Goal: Task Accomplishment & Management: Manage account settings

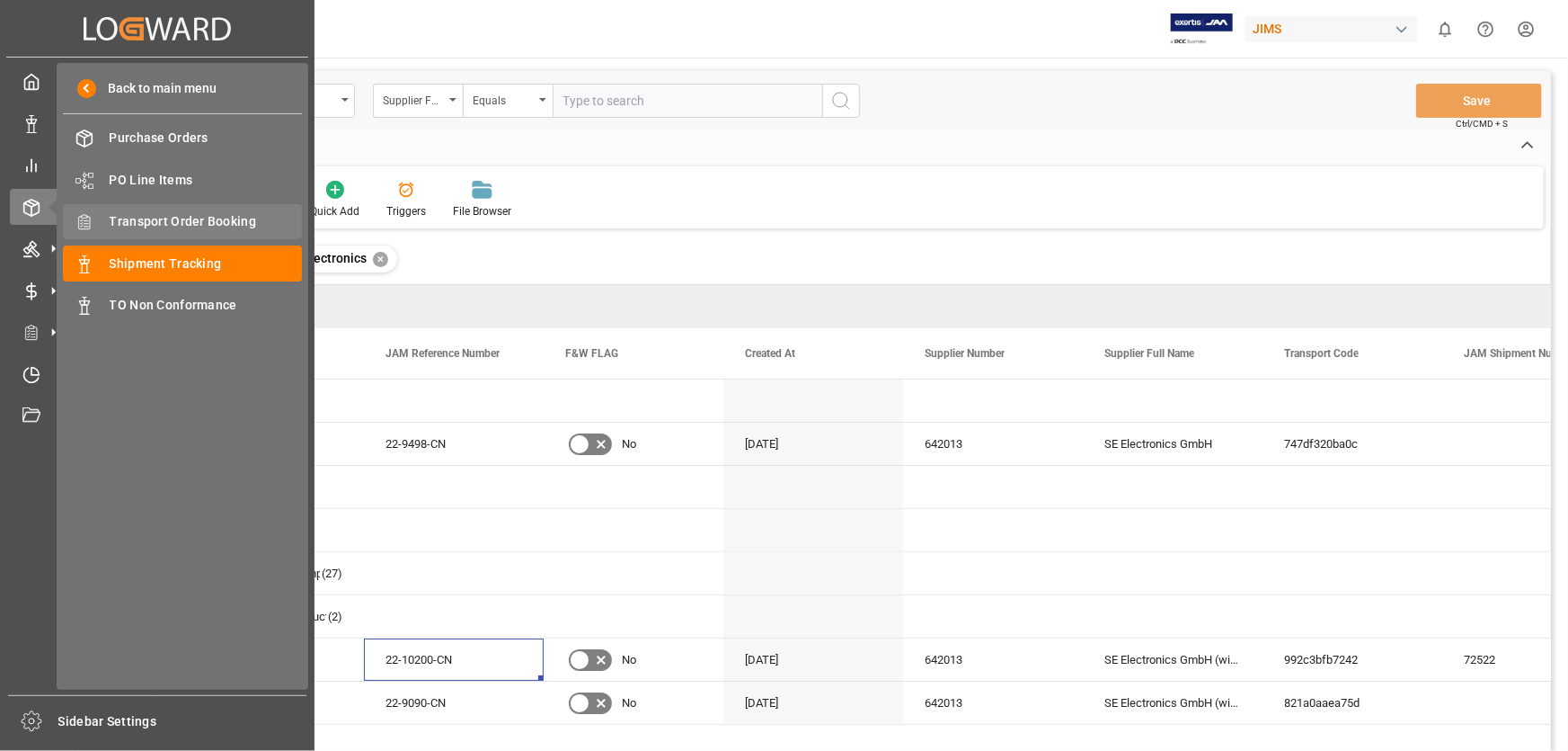
scroll to position [162, 0]
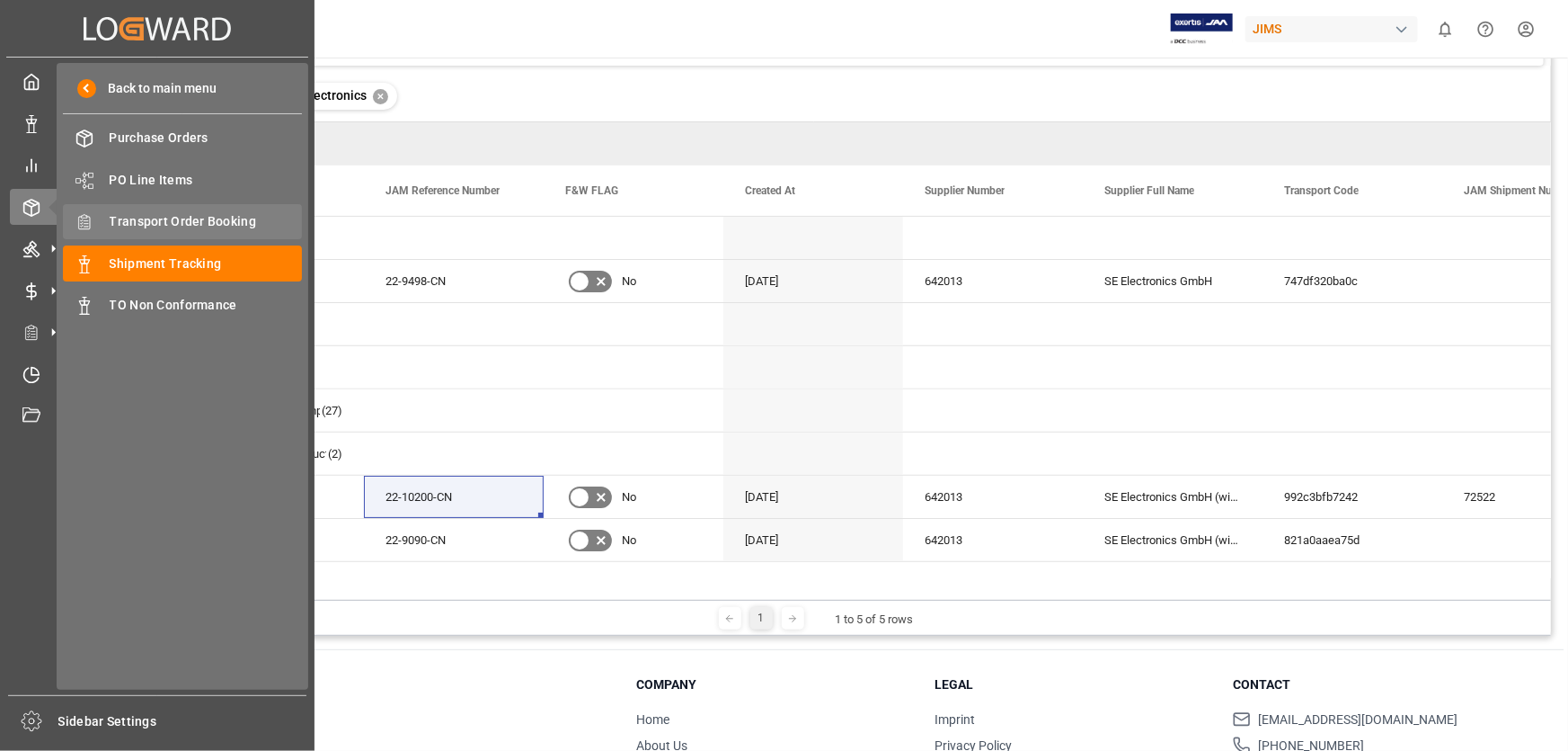
click at [177, 218] on span "Transport Order Booking" at bounding box center [206, 222] width 193 height 19
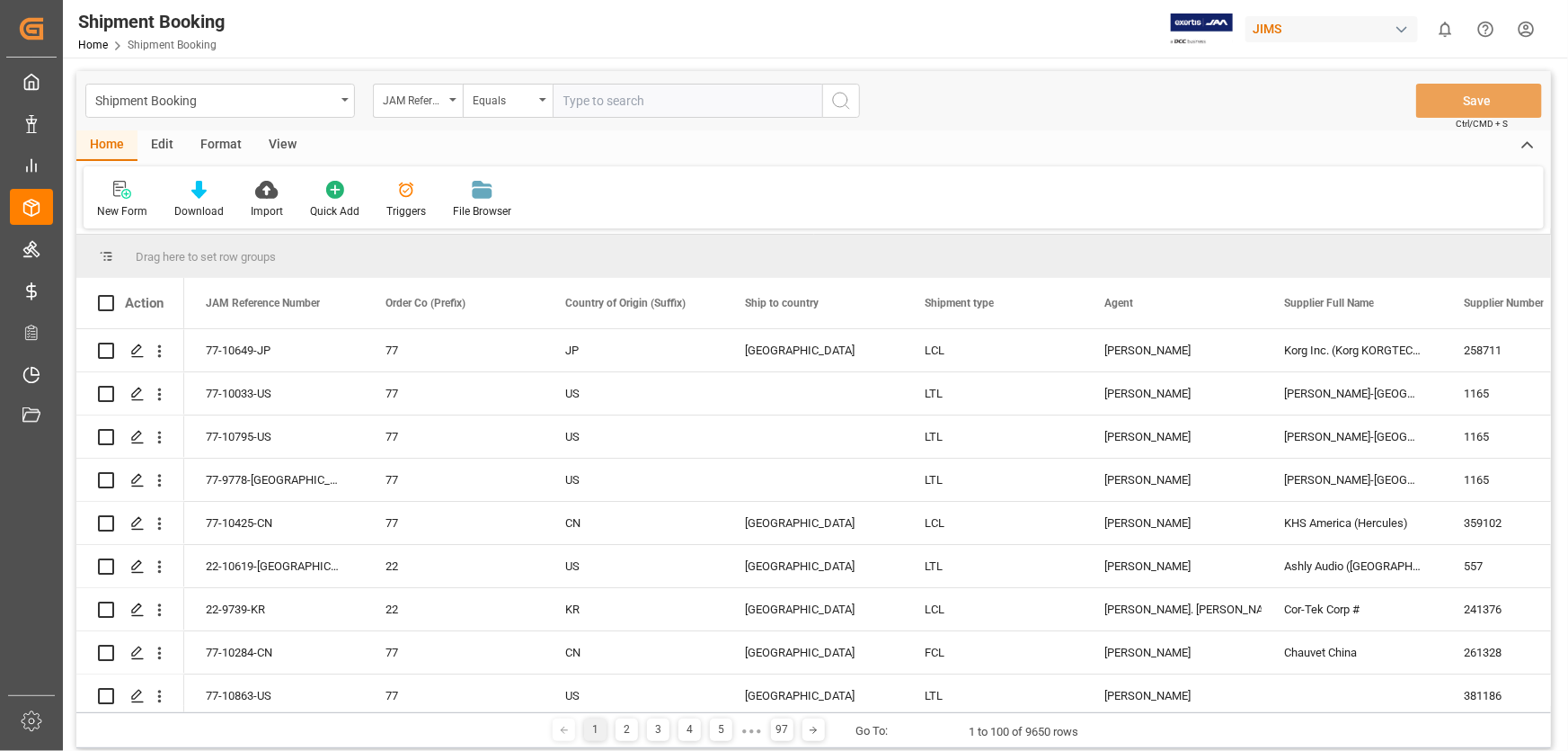
click at [577, 102] on input "text" at bounding box center [687, 100] width 270 height 34
click at [566, 98] on input "text" at bounding box center [687, 100] width 270 height 34
paste input "22-9739-KR"
type input "22-9739-KR"
click at [839, 96] on icon "search button" at bounding box center [841, 100] width 21 height 21
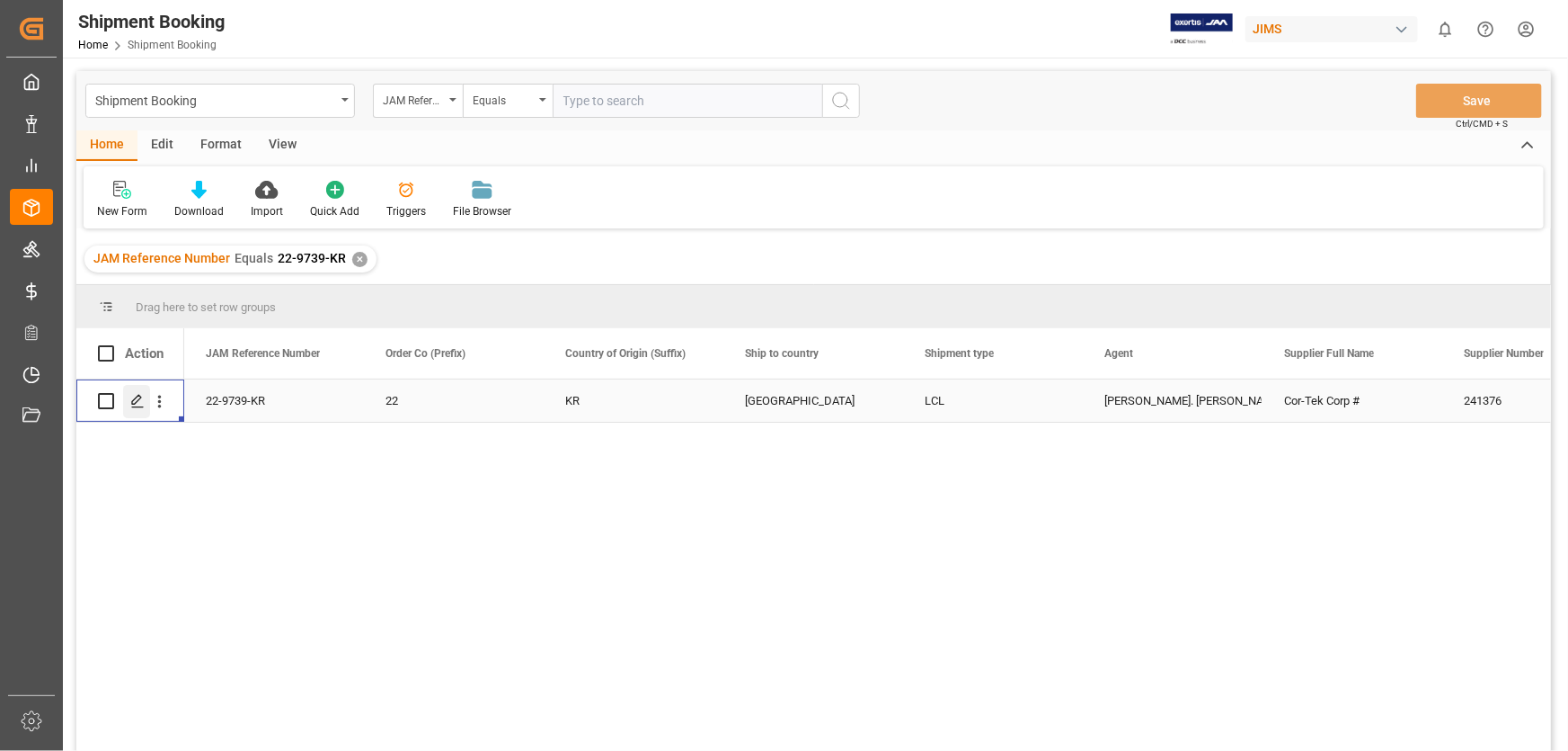
click at [134, 398] on icon "Press SPACE to select this row." at bounding box center [138, 401] width 15 height 15
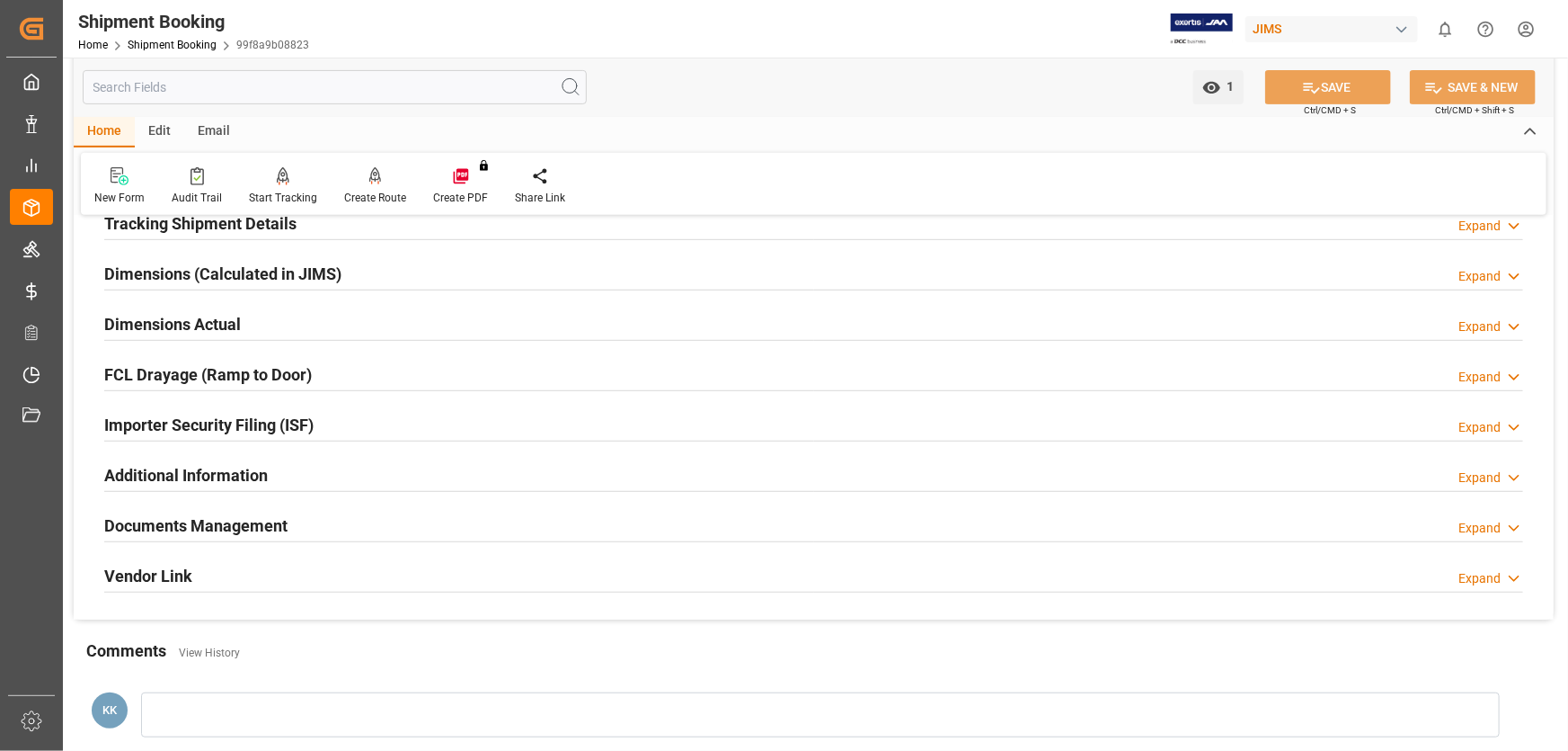
scroll to position [408, 0]
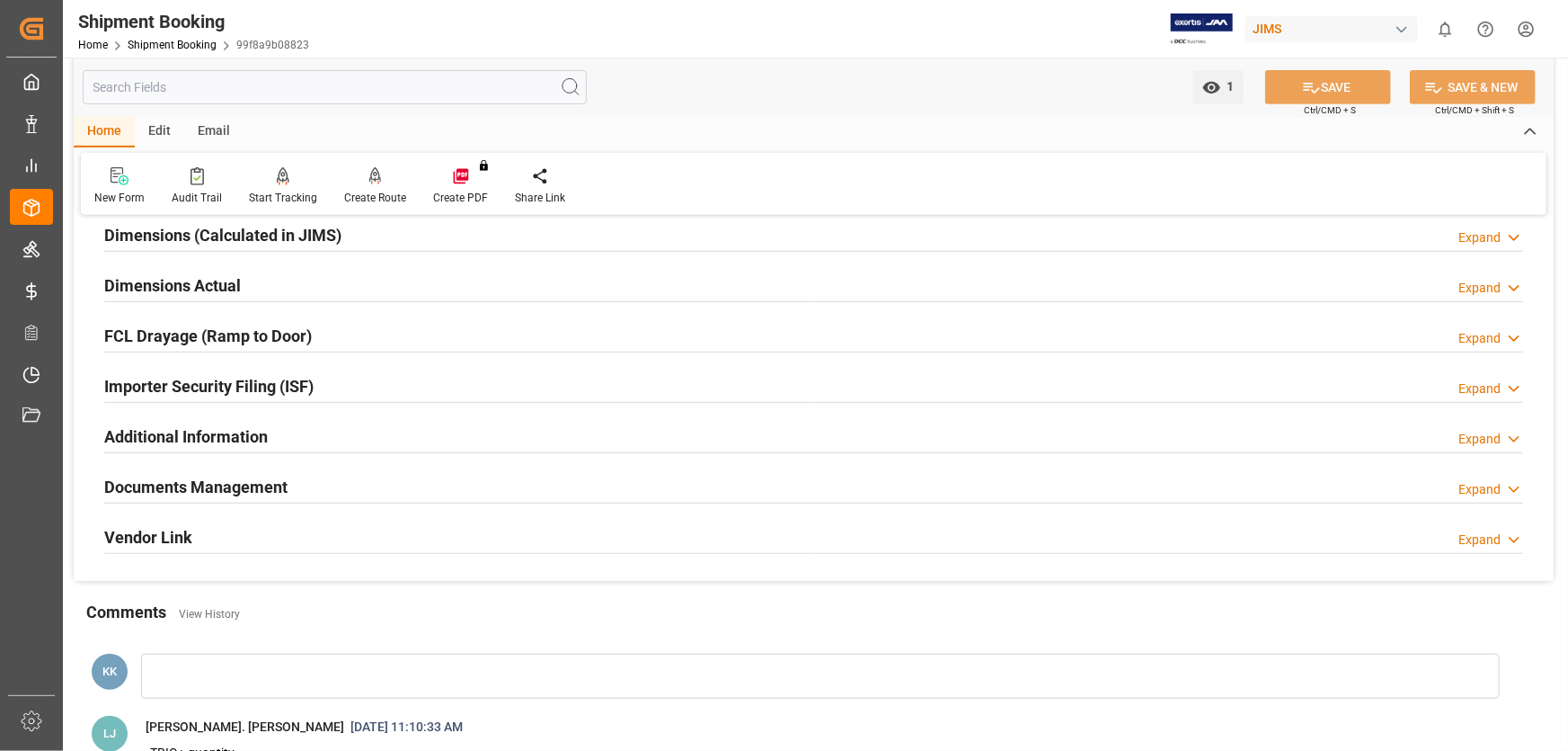
click at [223, 481] on h2 "Documents Management" at bounding box center [196, 487] width 183 height 24
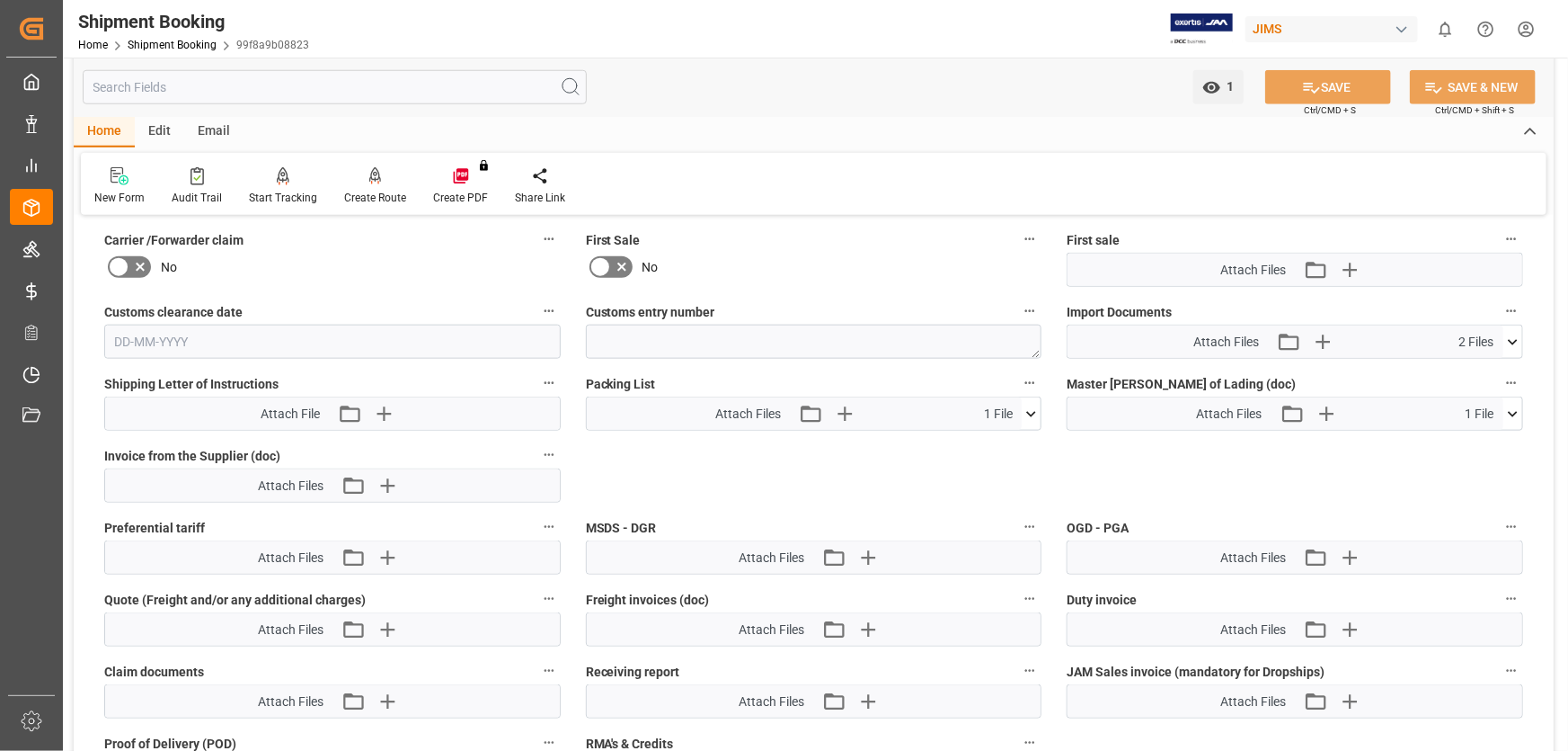
scroll to position [980, 0]
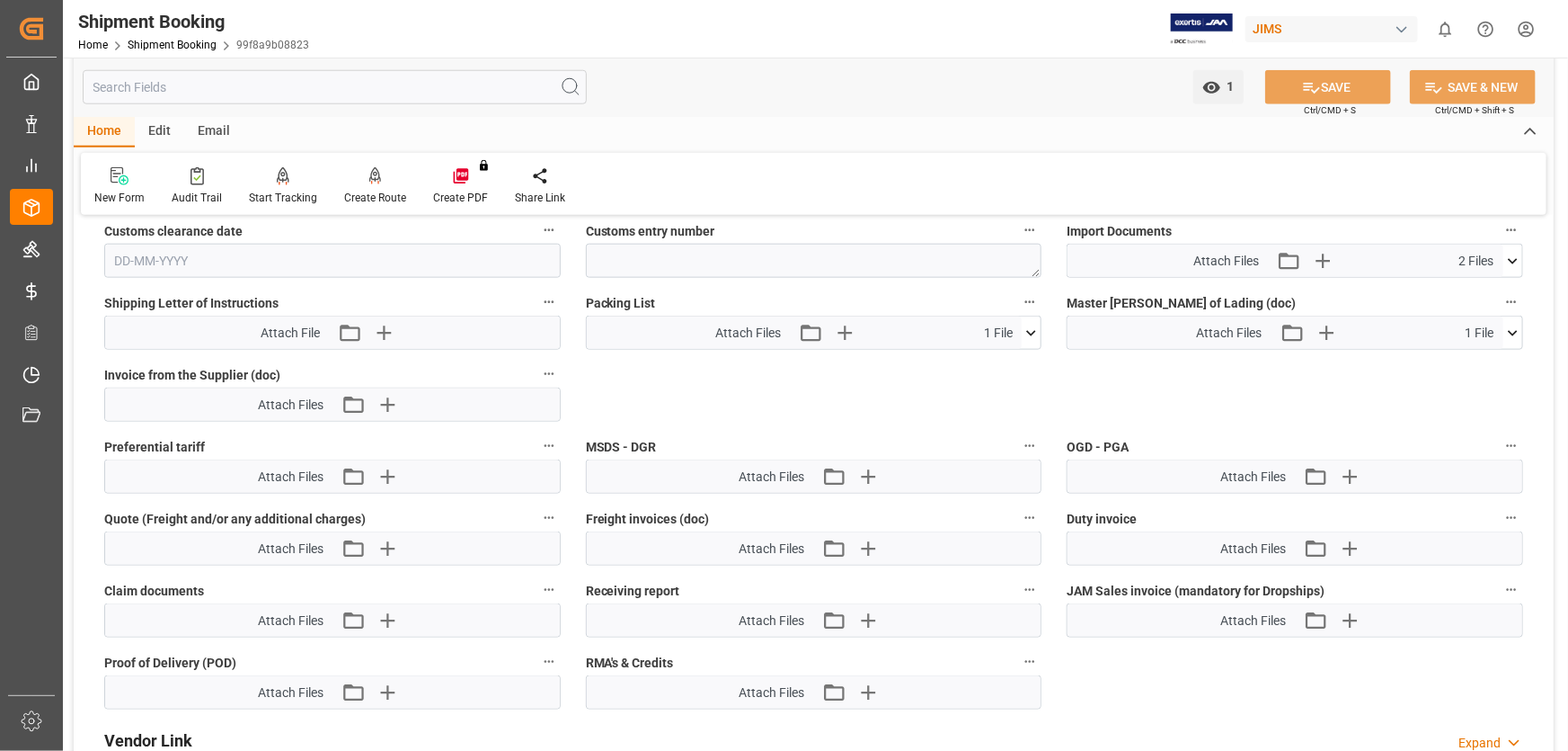
click at [1510, 251] on icon at bounding box center [1512, 261] width 19 height 19
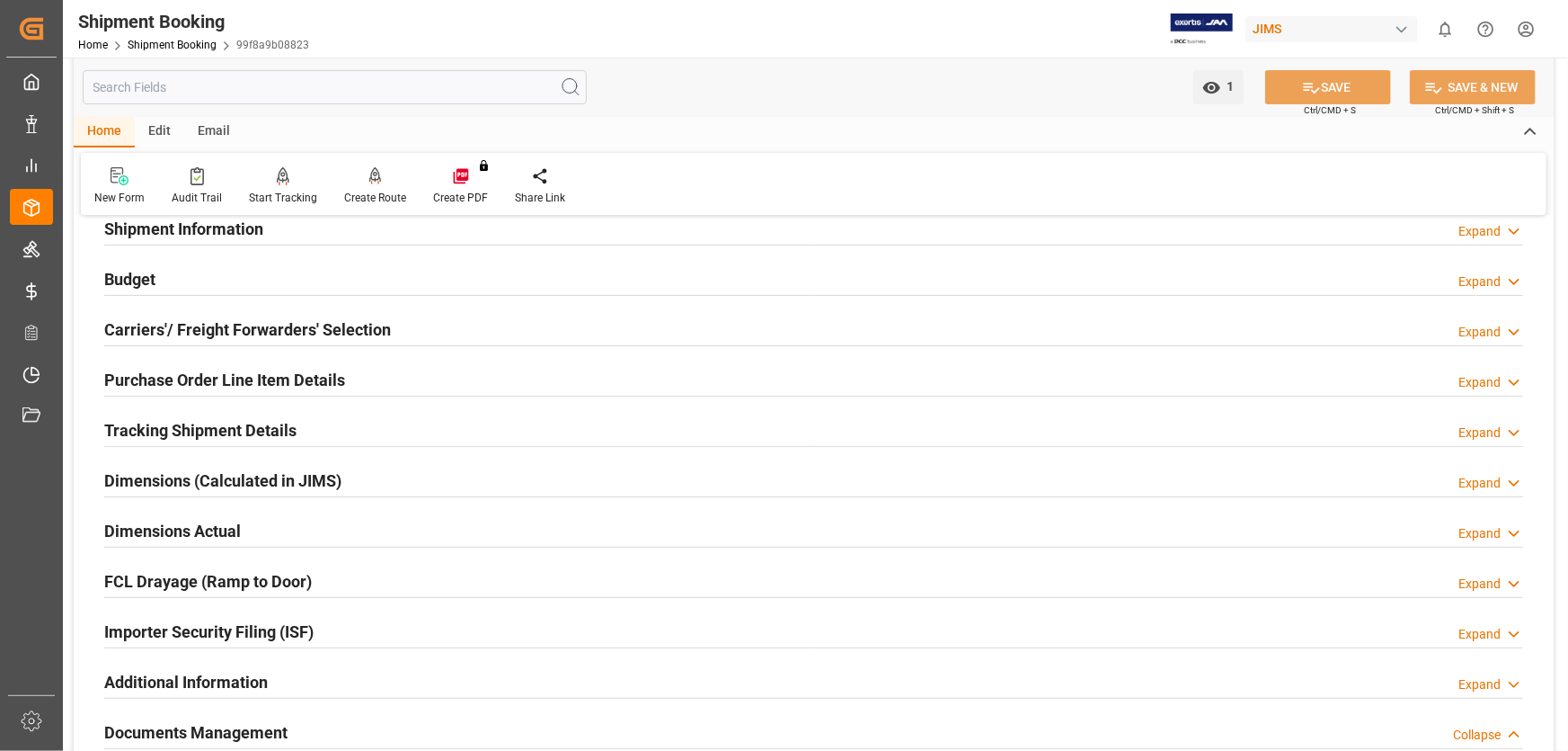
scroll to position [0, 0]
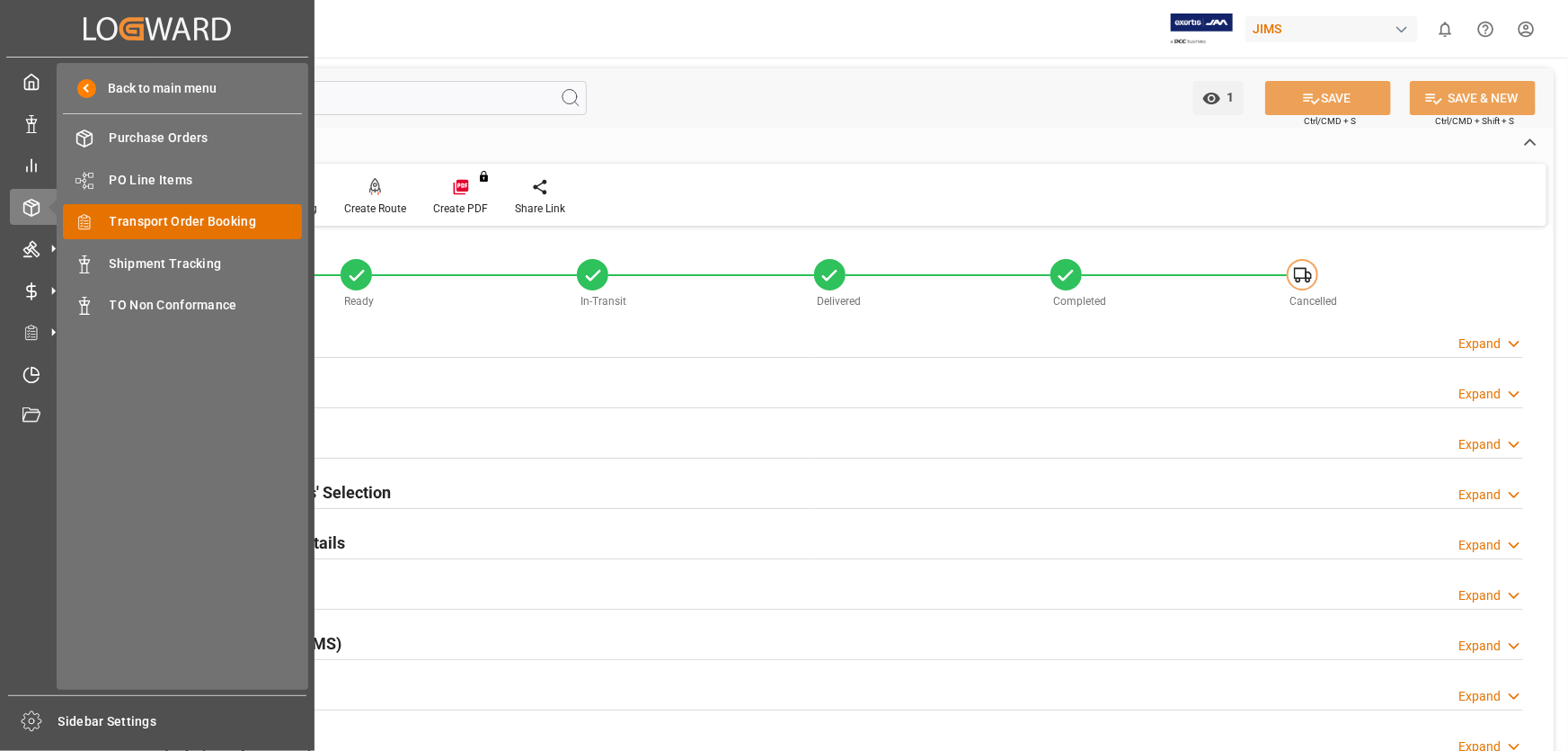
click at [183, 221] on span "Transport Order Booking" at bounding box center [206, 222] width 193 height 19
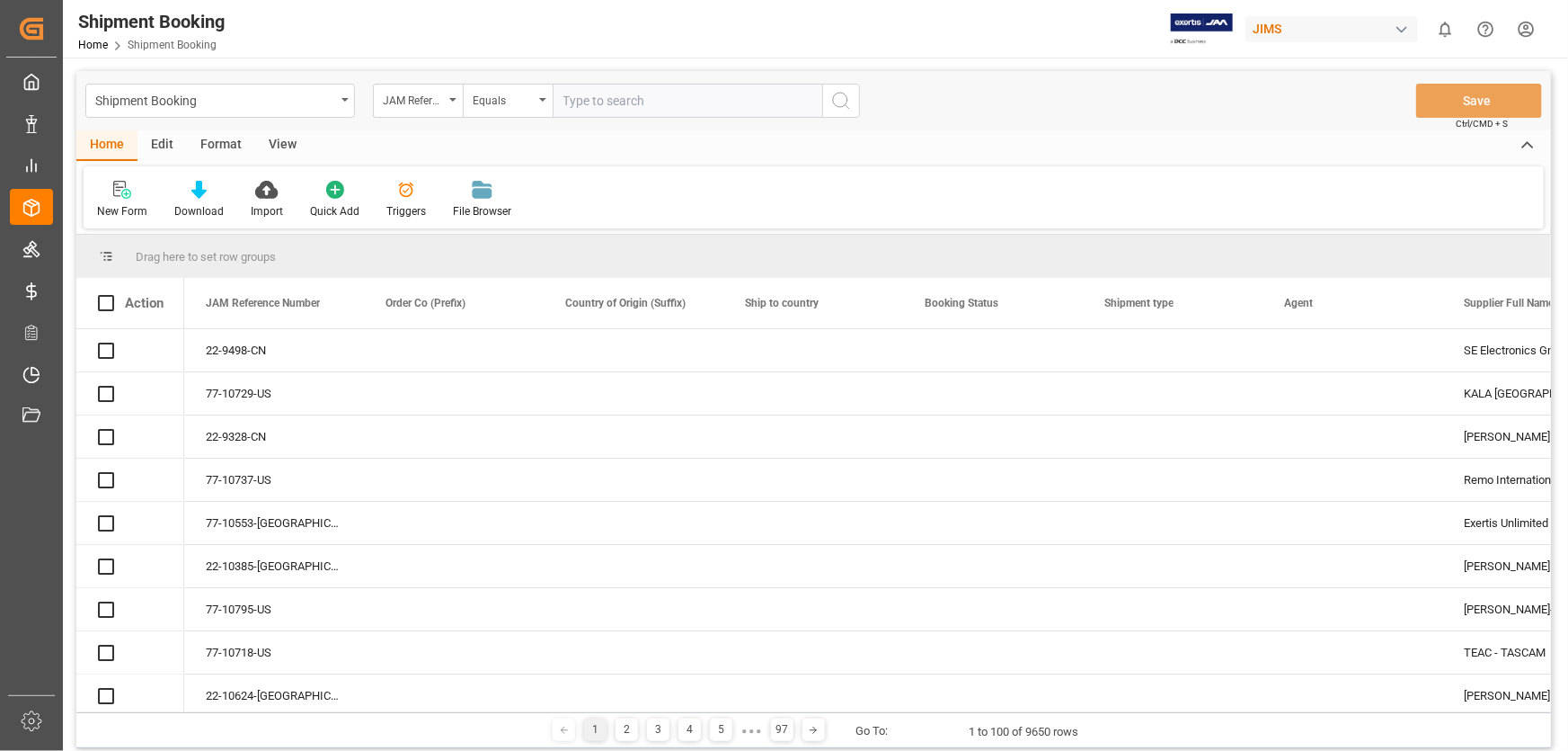
click at [614, 101] on input "text" at bounding box center [687, 100] width 270 height 34
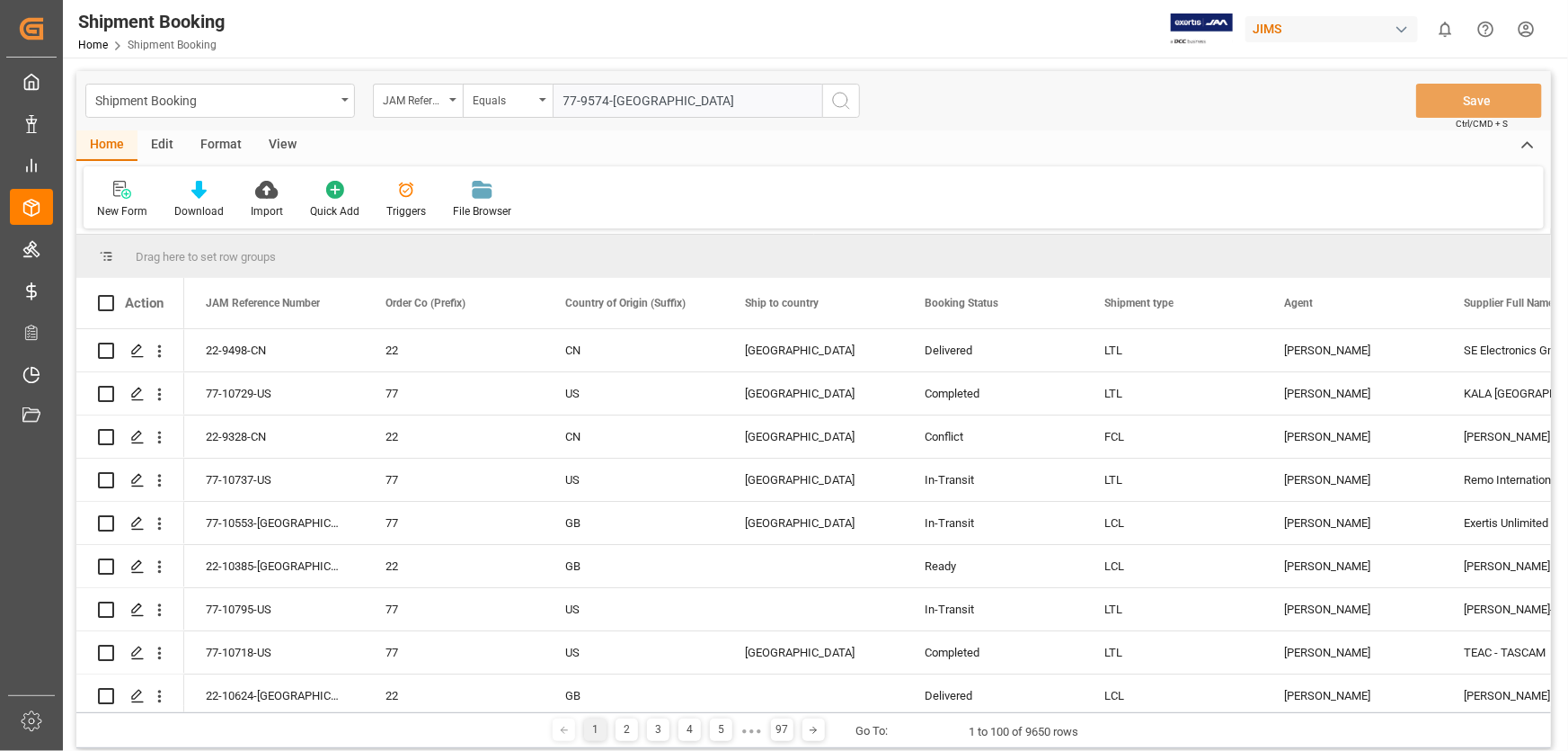
type input "77-9574-[GEOGRAPHIC_DATA]"
click at [838, 102] on icon "search button" at bounding box center [841, 100] width 21 height 21
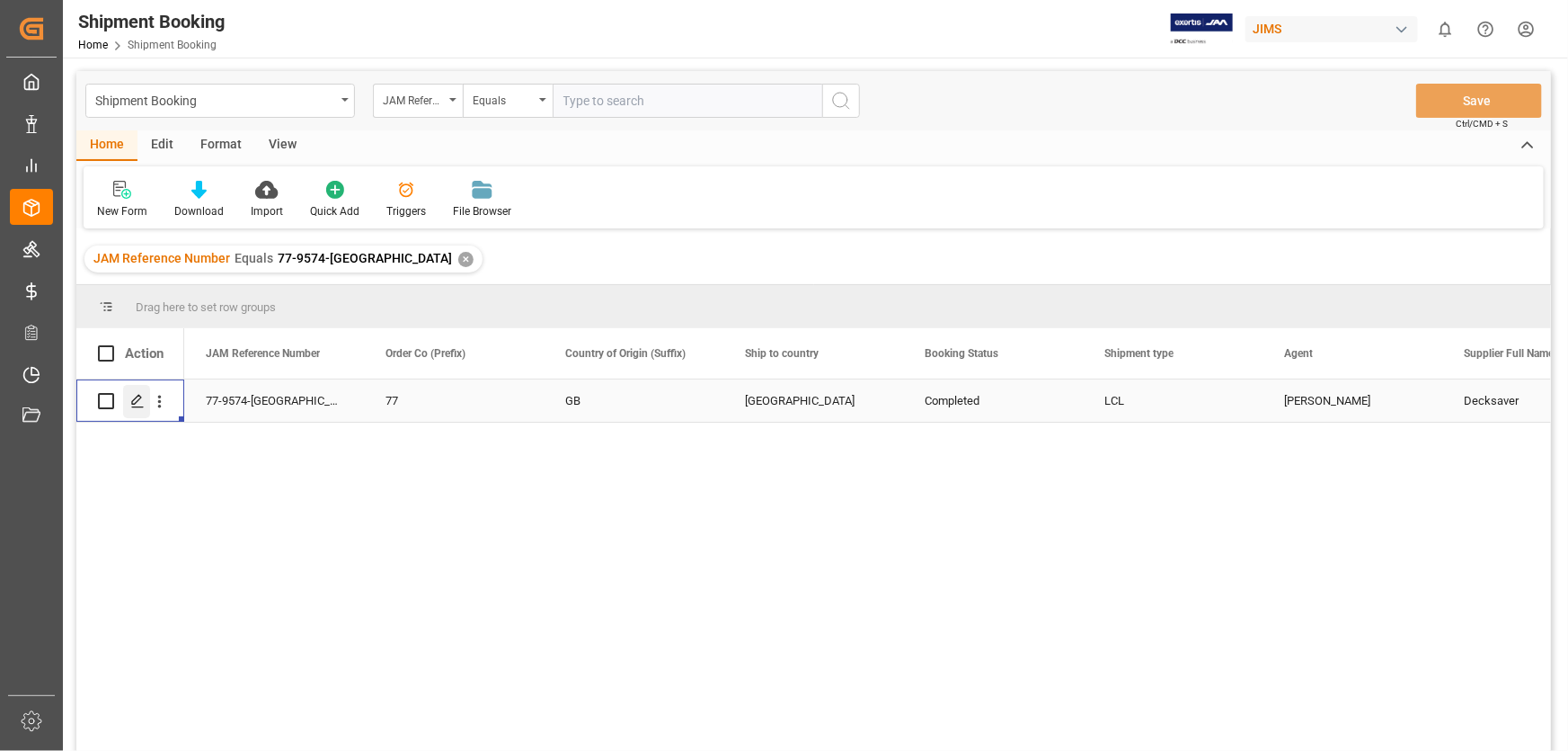
click at [131, 401] on icon "Press SPACE to select this row." at bounding box center [138, 401] width 15 height 15
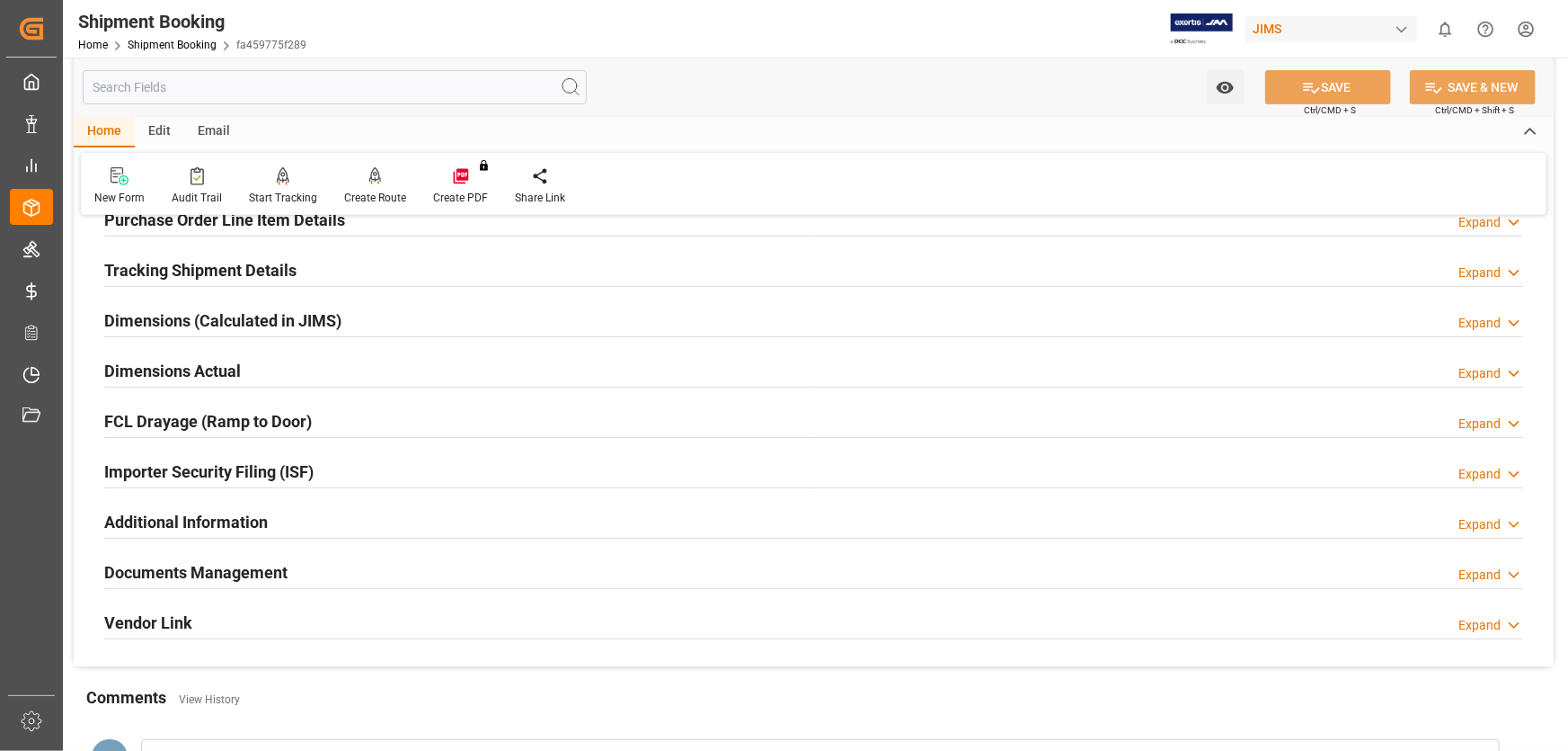
scroll to position [326, 0]
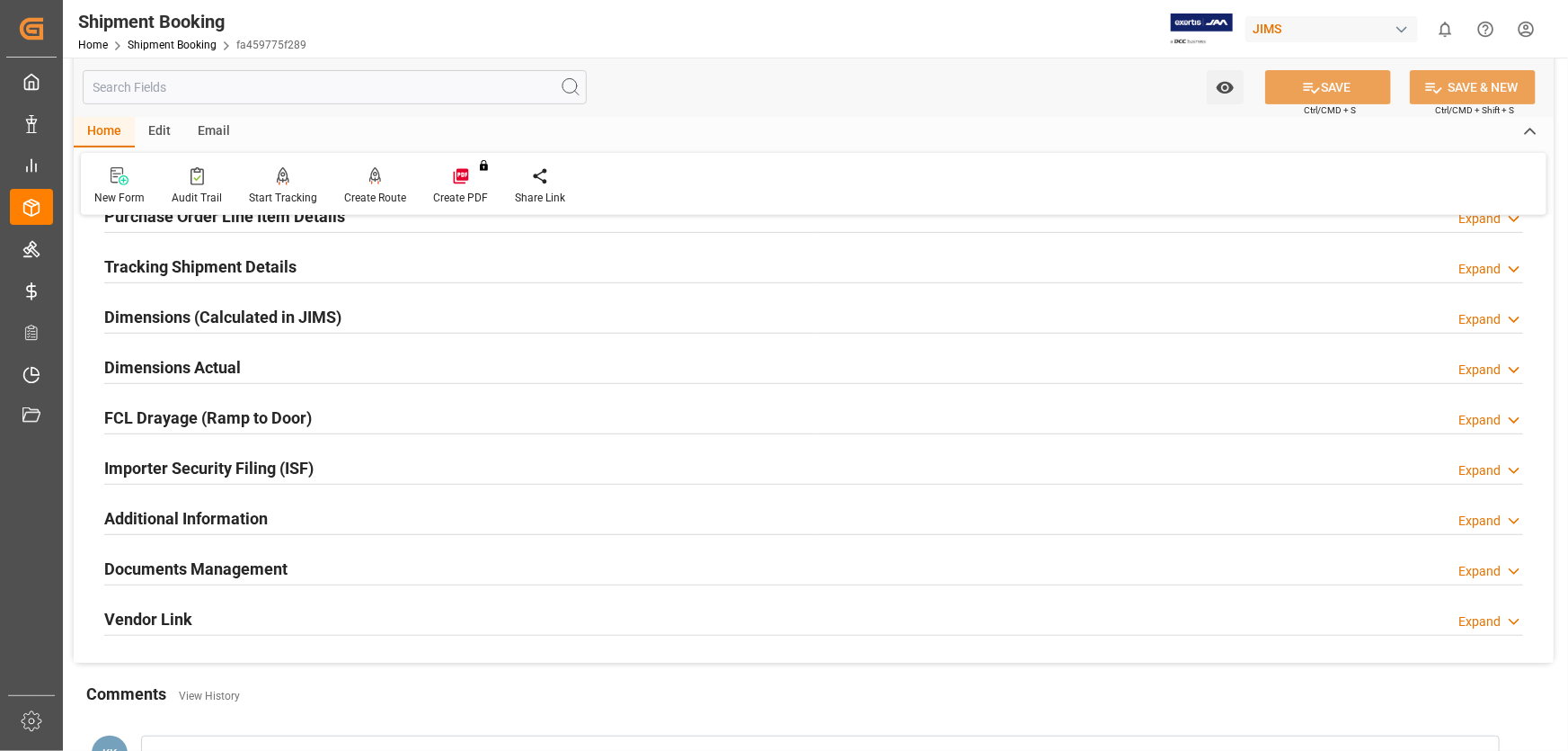
click at [161, 566] on h2 "Documents Management" at bounding box center [196, 568] width 183 height 24
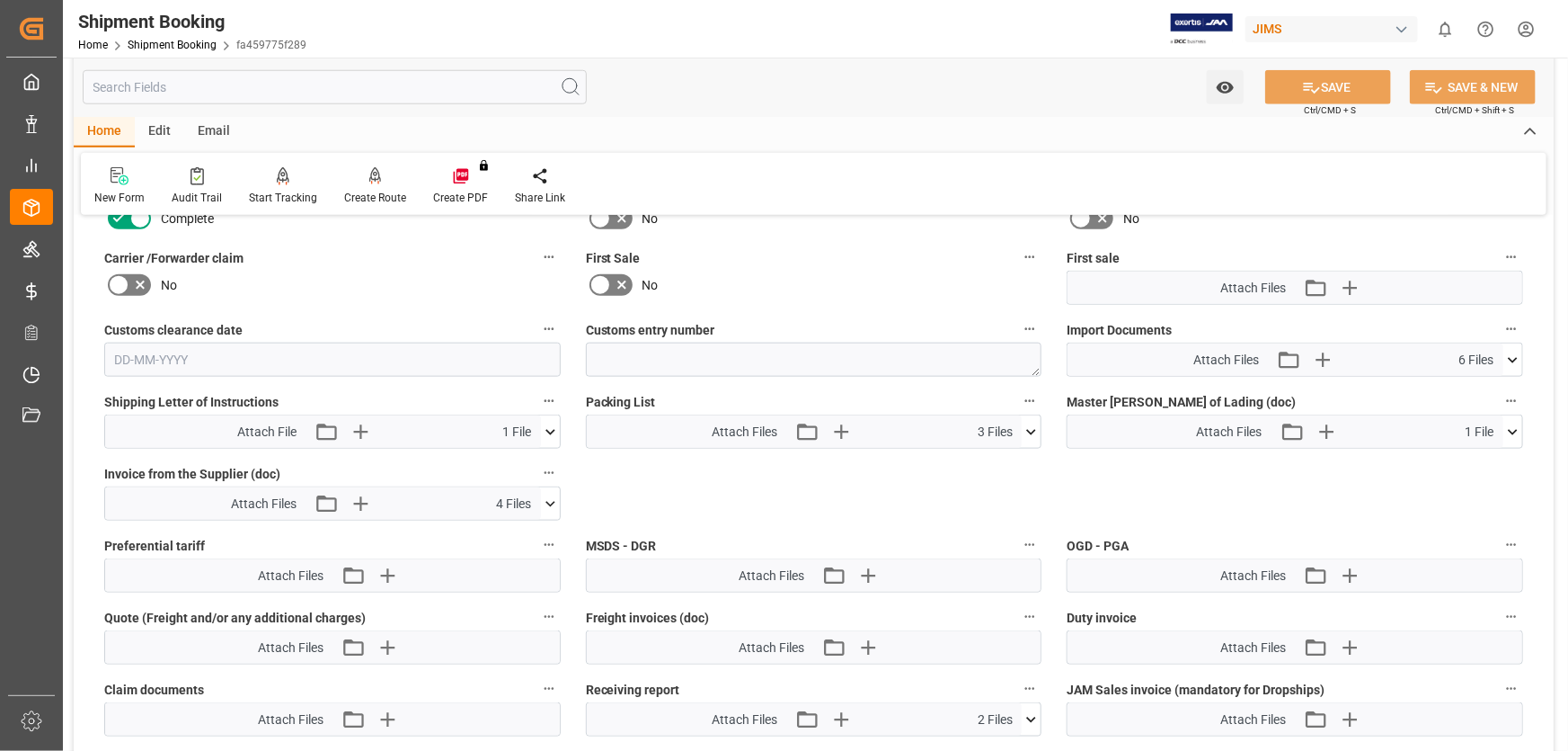
scroll to position [899, 0]
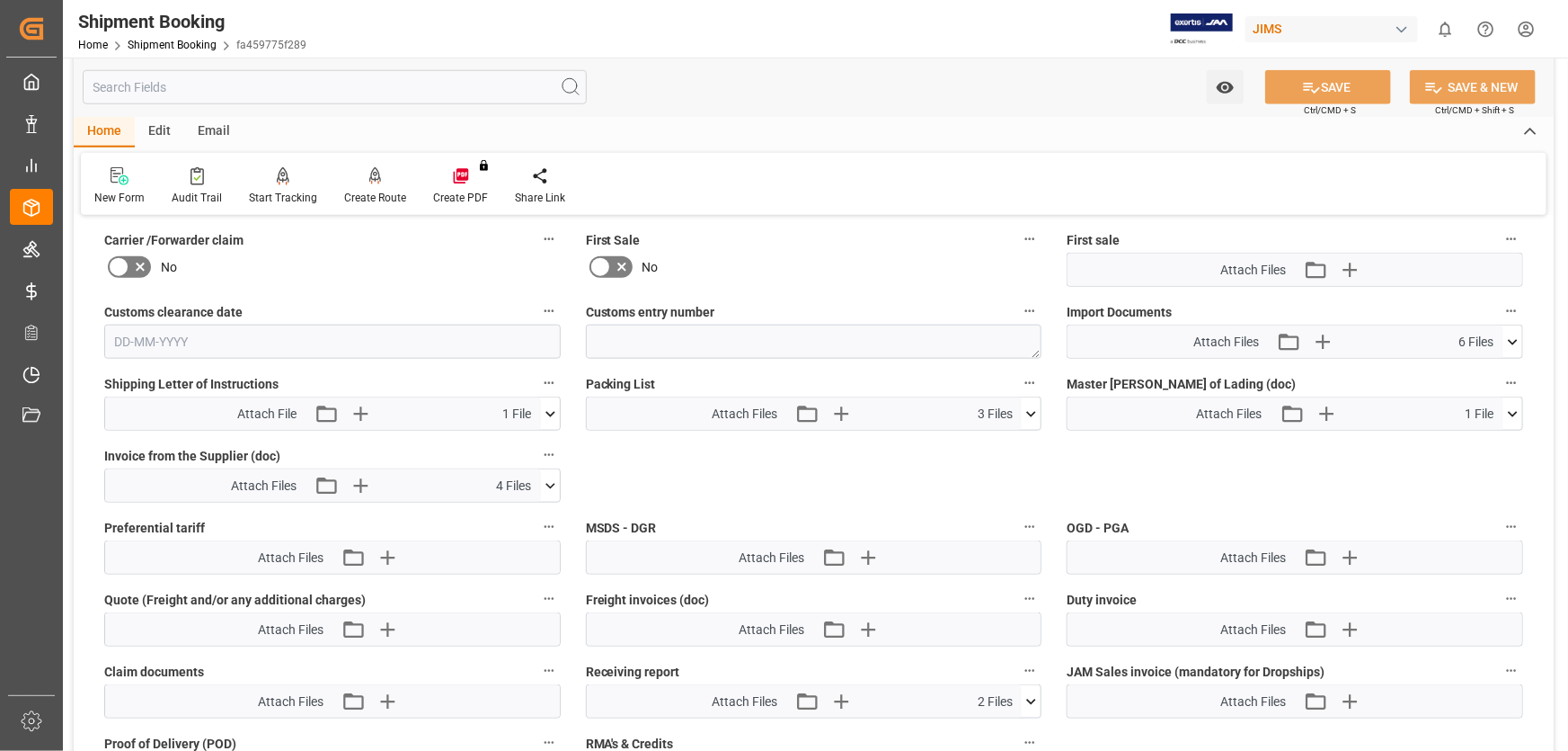
click at [546, 483] on icon at bounding box center [550, 486] width 10 height 6
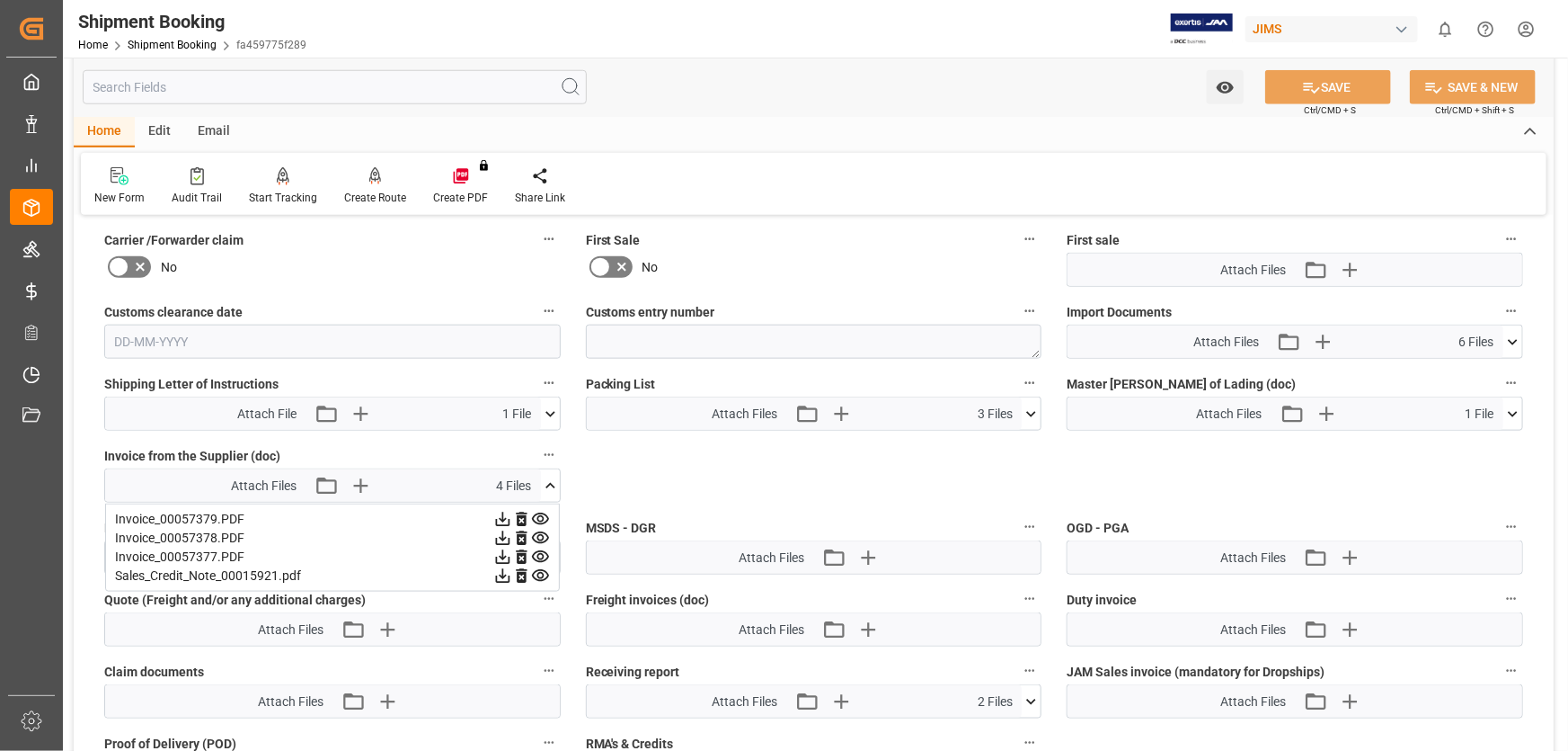
click at [177, 513] on div "Invoice_00057379.PDF" at bounding box center [332, 519] width 435 height 19
click at [512, 515] on icon at bounding box center [502, 519] width 19 height 19
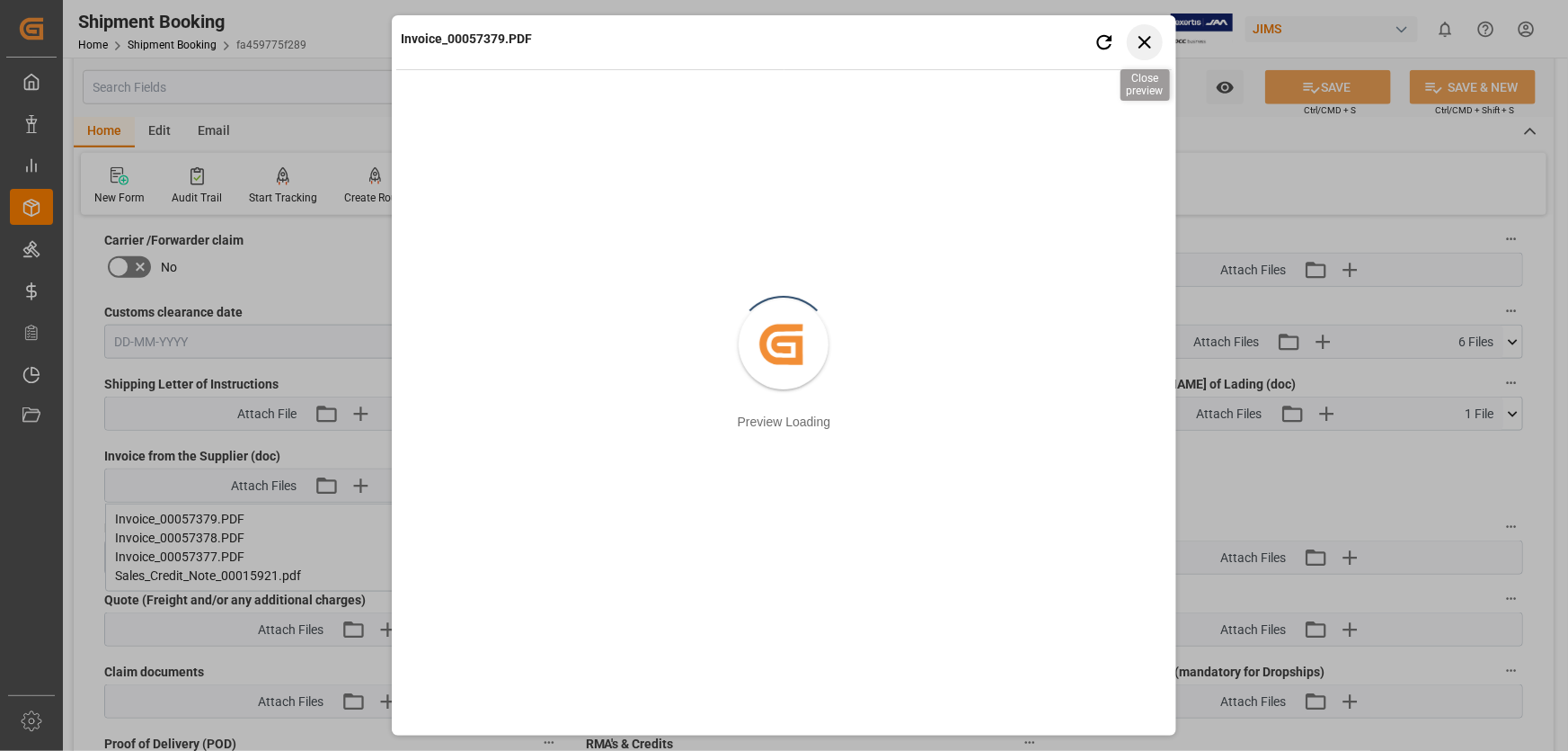
click at [1144, 39] on icon "button" at bounding box center [1144, 42] width 22 height 22
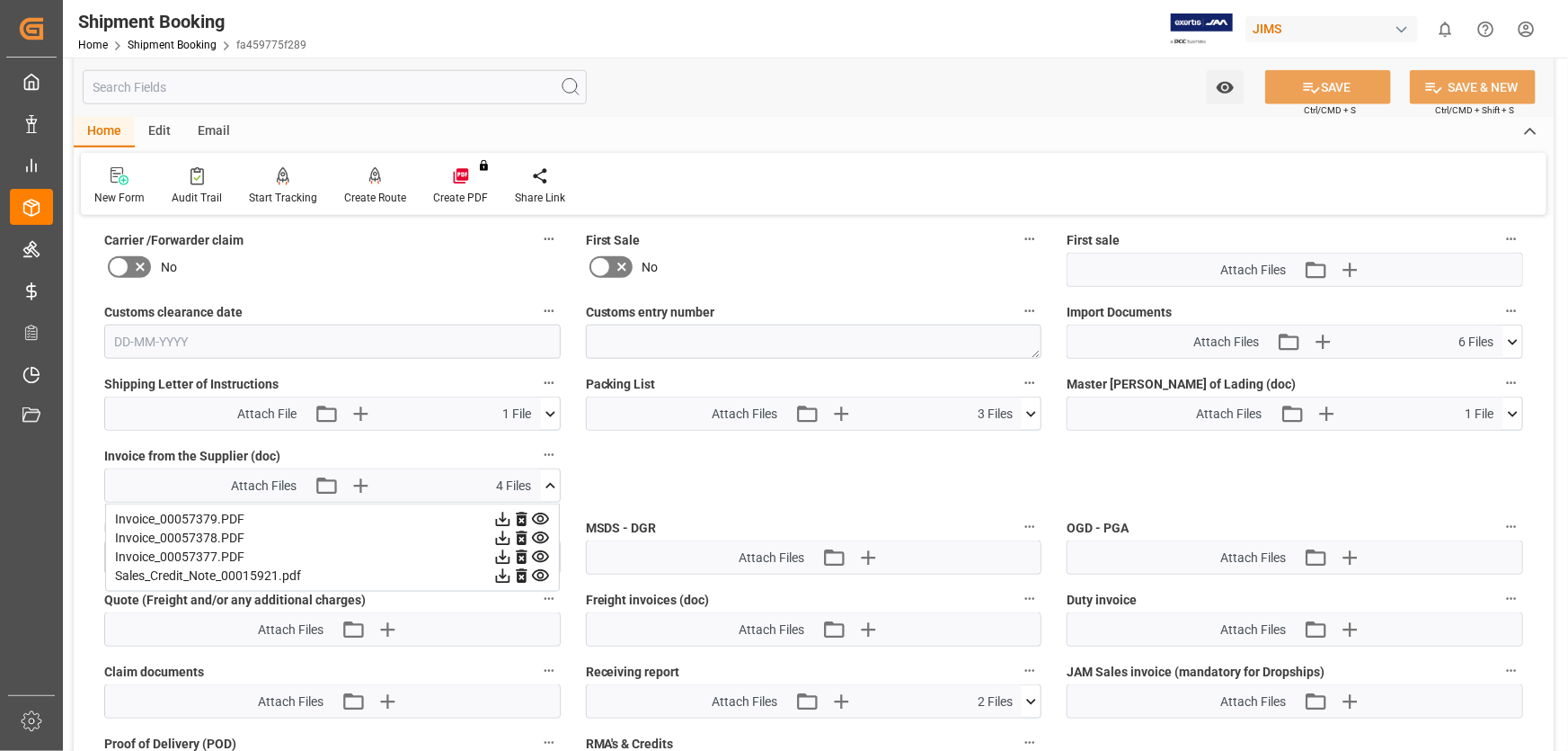
click at [512, 531] on icon at bounding box center [502, 538] width 19 height 19
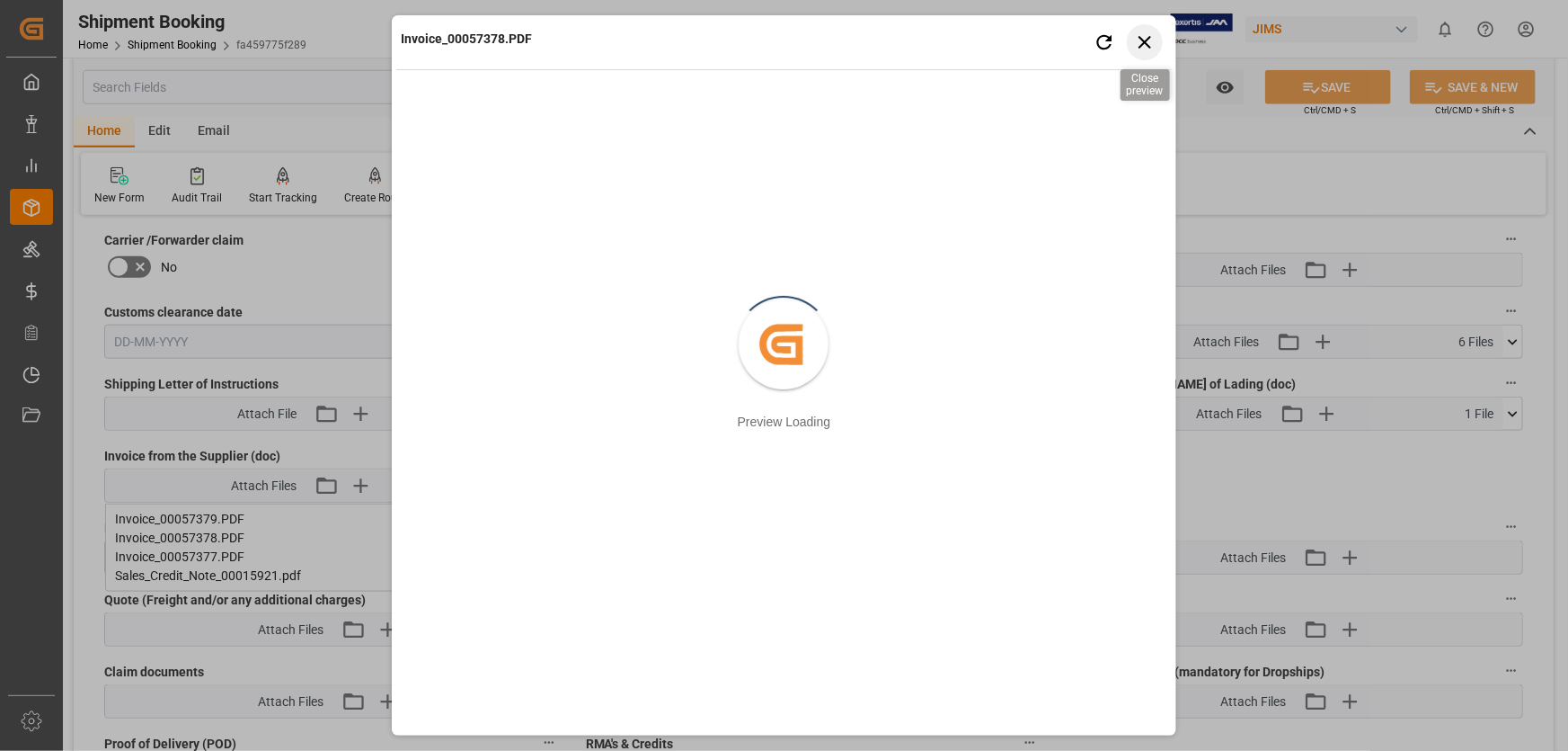
click at [1144, 35] on icon "button" at bounding box center [1144, 42] width 22 height 22
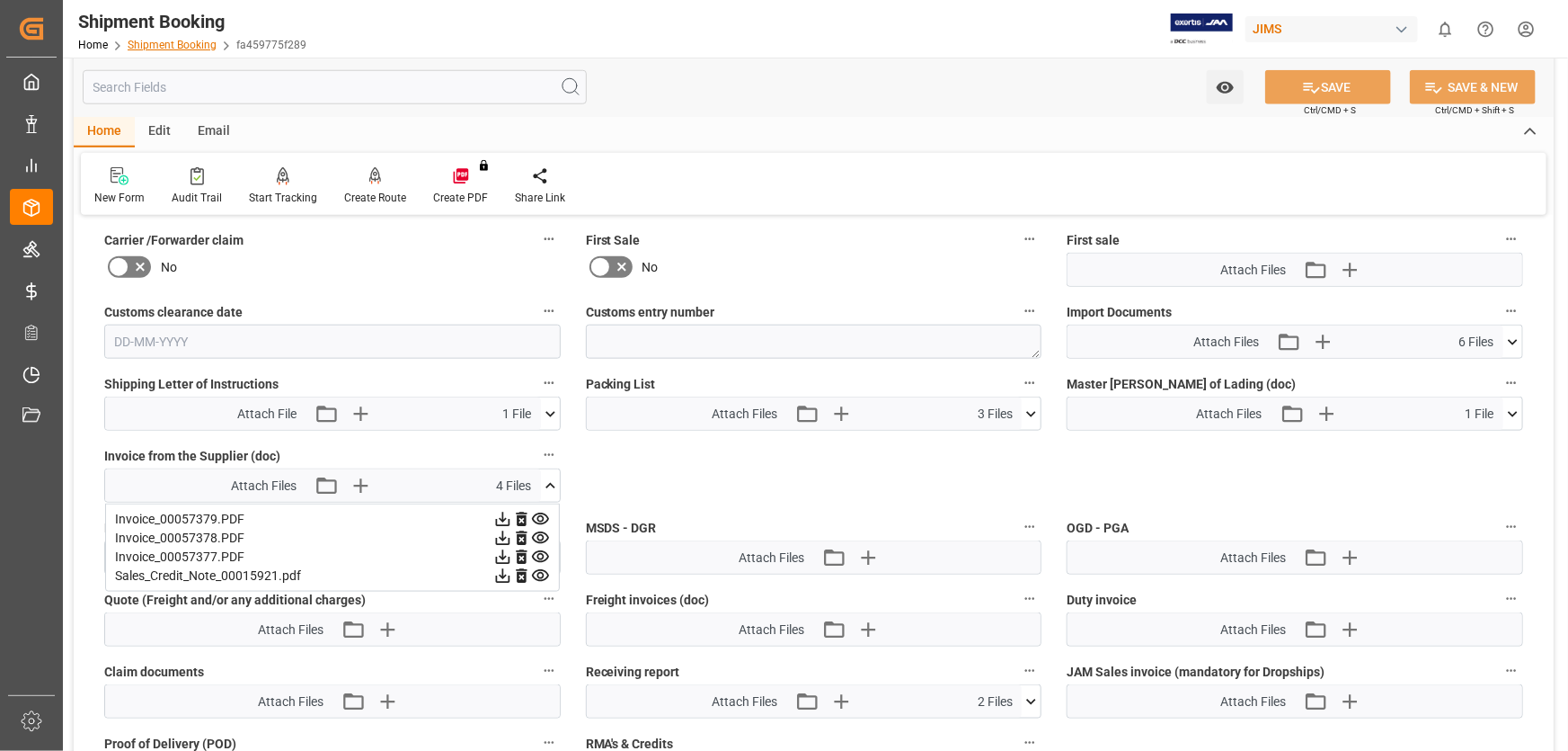
click at [187, 45] on link "Shipment Booking" at bounding box center [172, 45] width 89 height 13
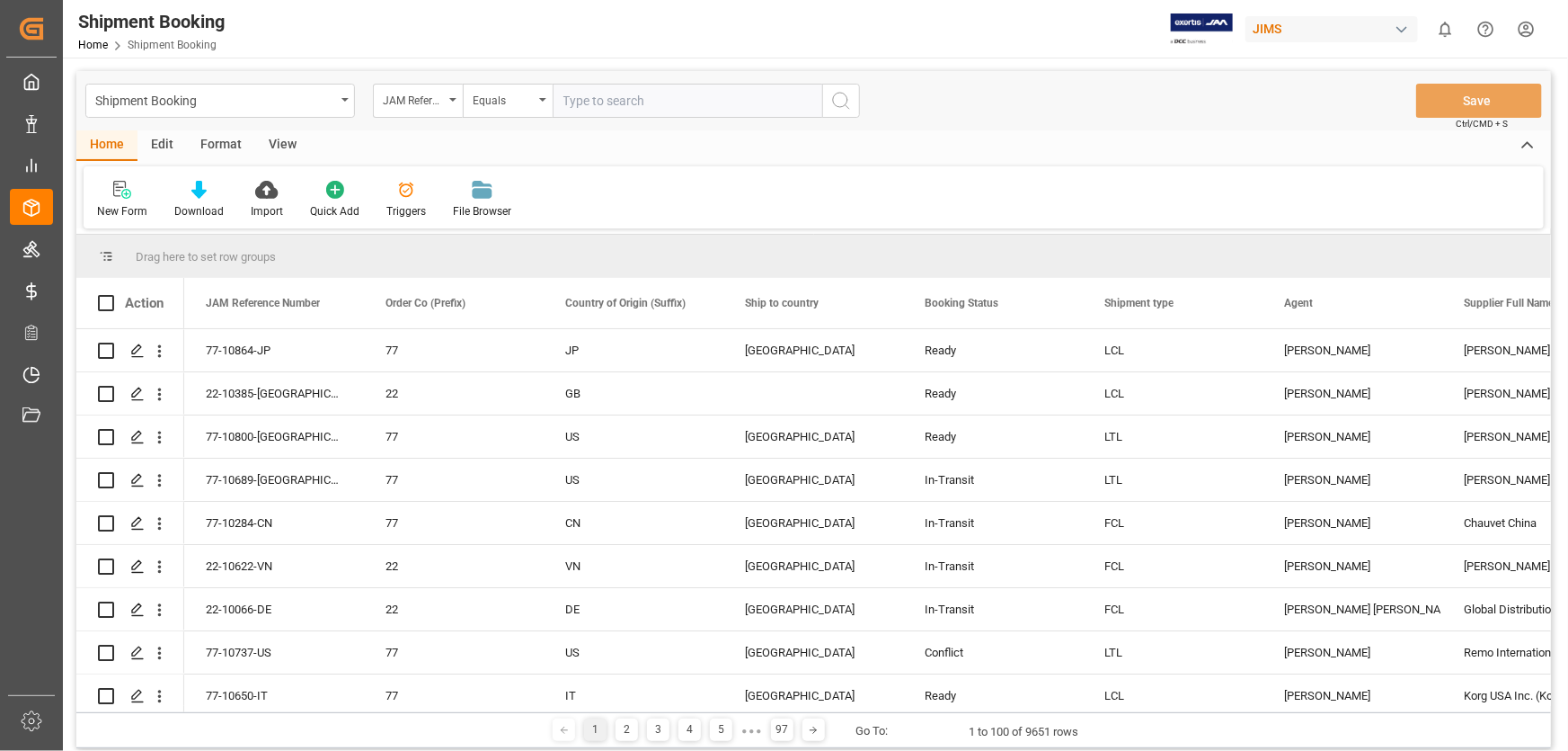
click at [585, 101] on input "text" at bounding box center [687, 100] width 270 height 34
type input "22-9504-CN"
click at [837, 102] on icon "search button" at bounding box center [841, 100] width 21 height 21
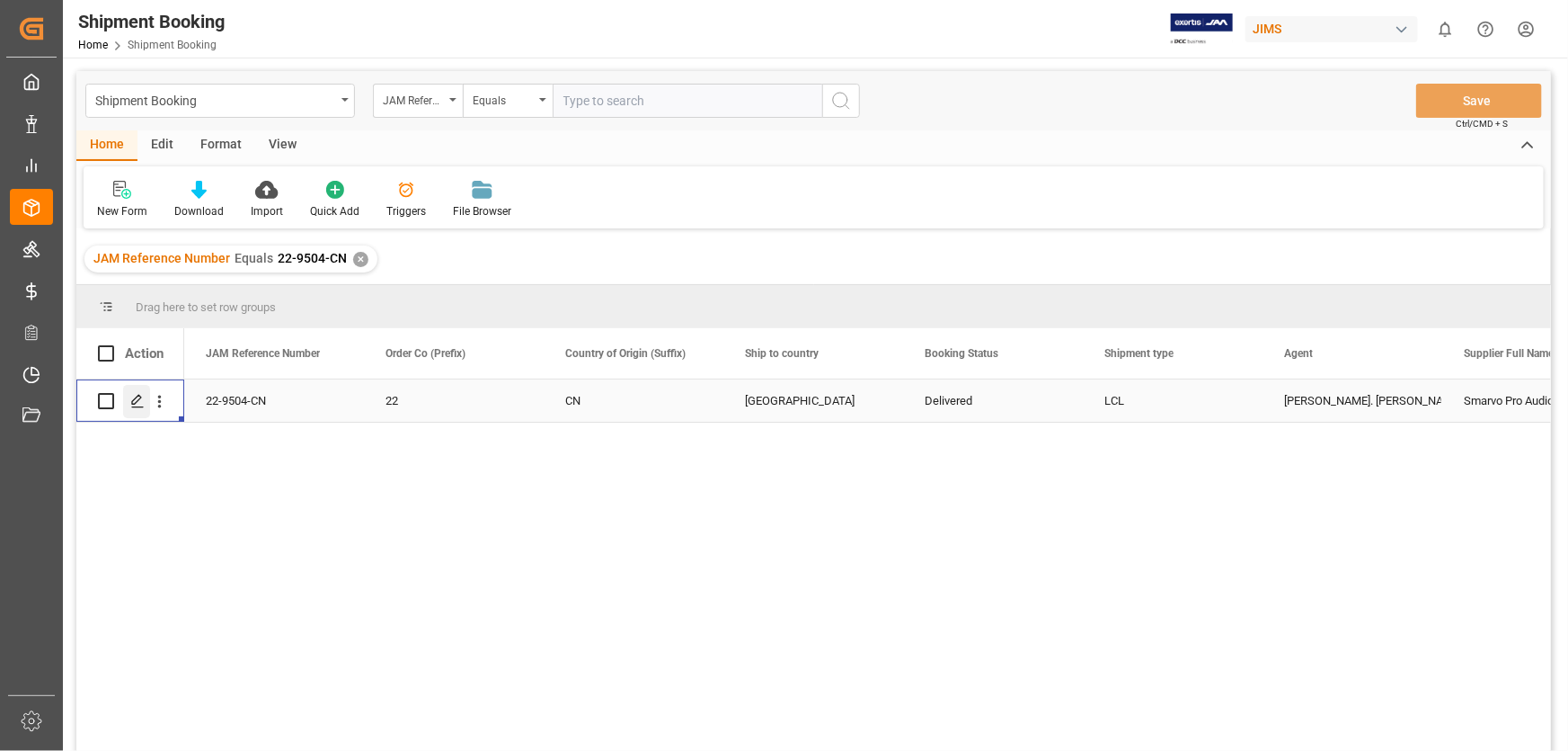
click at [134, 402] on polygon "Press SPACE to select this row." at bounding box center [137, 401] width 9 height 9
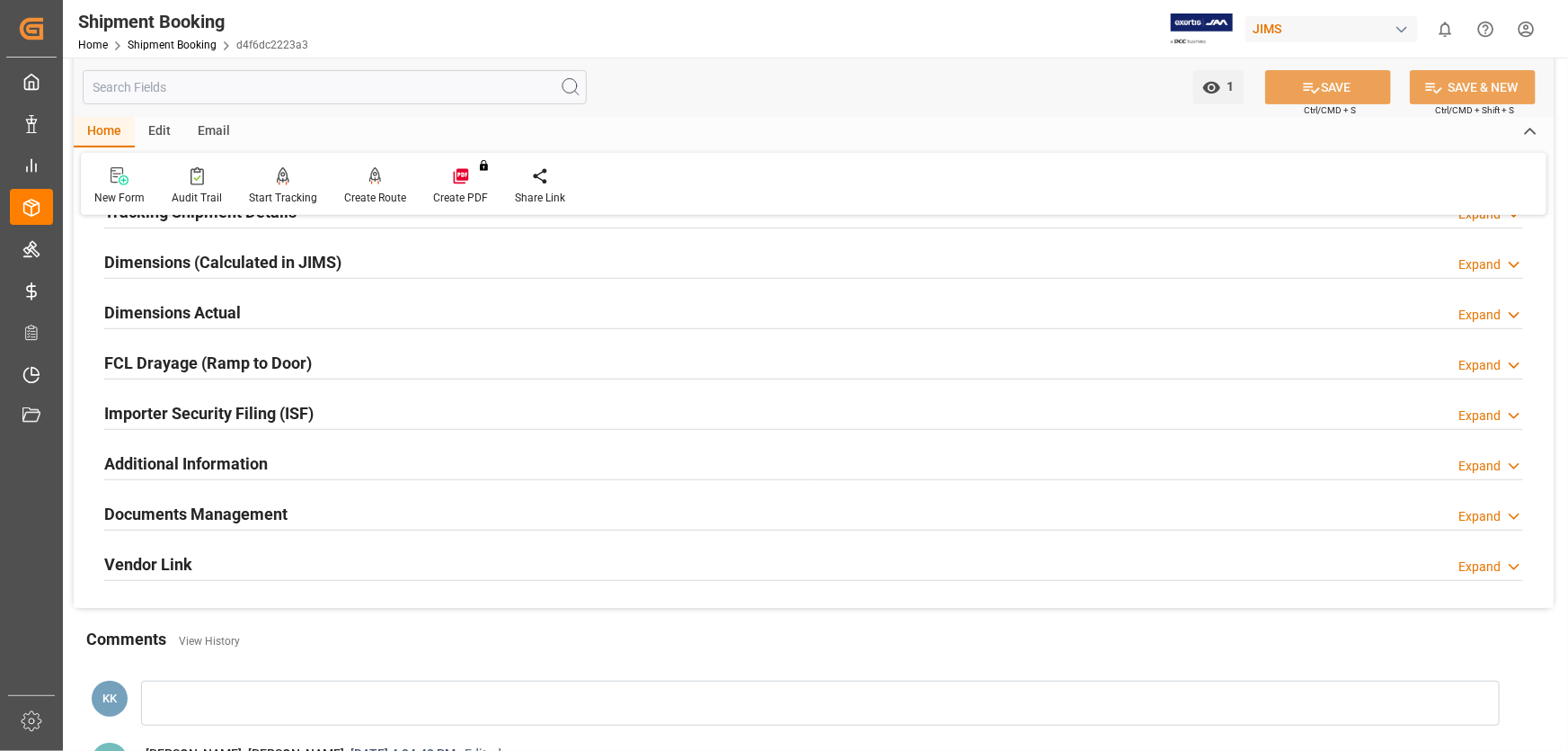
scroll to position [490, 0]
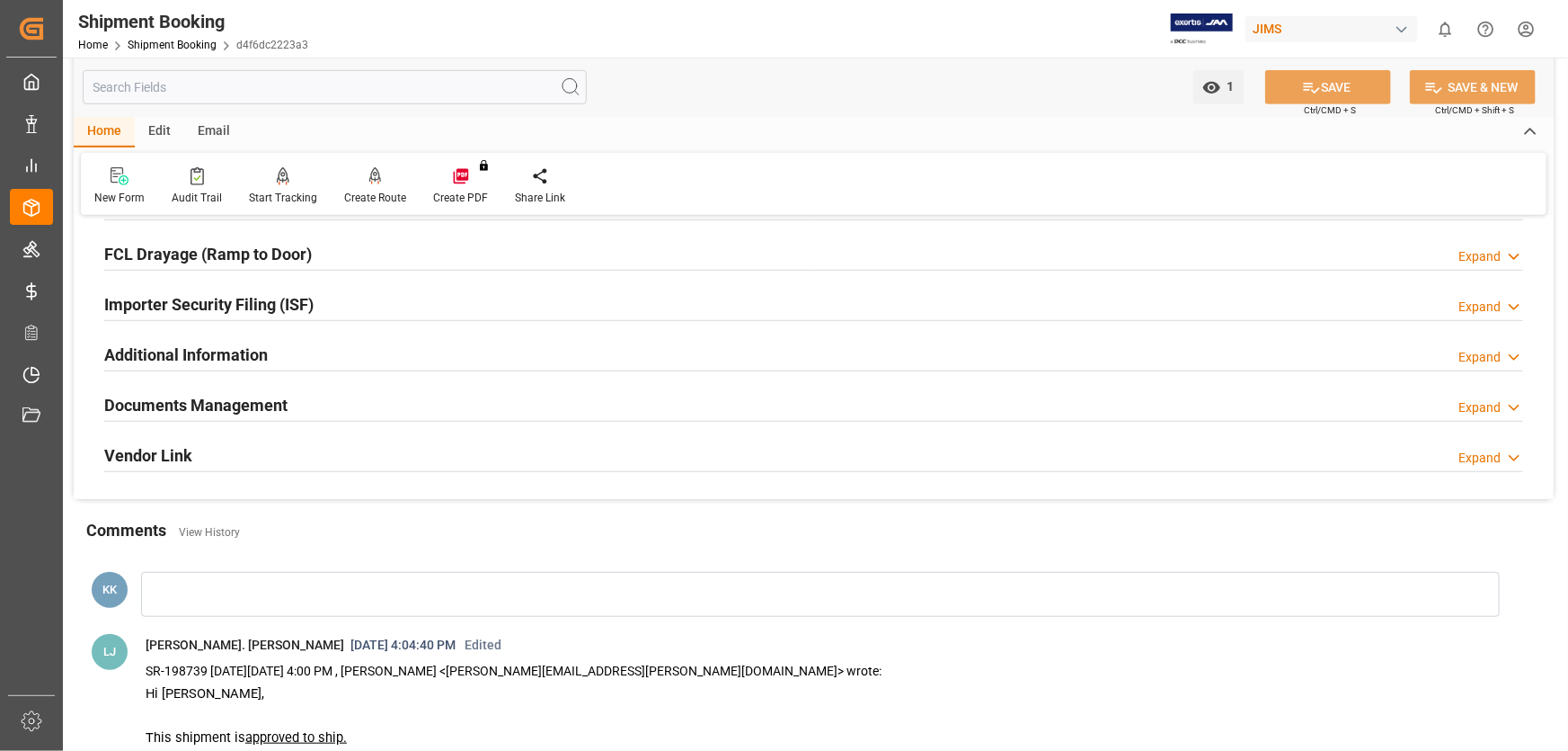
click at [240, 402] on h2 "Documents Management" at bounding box center [196, 405] width 183 height 24
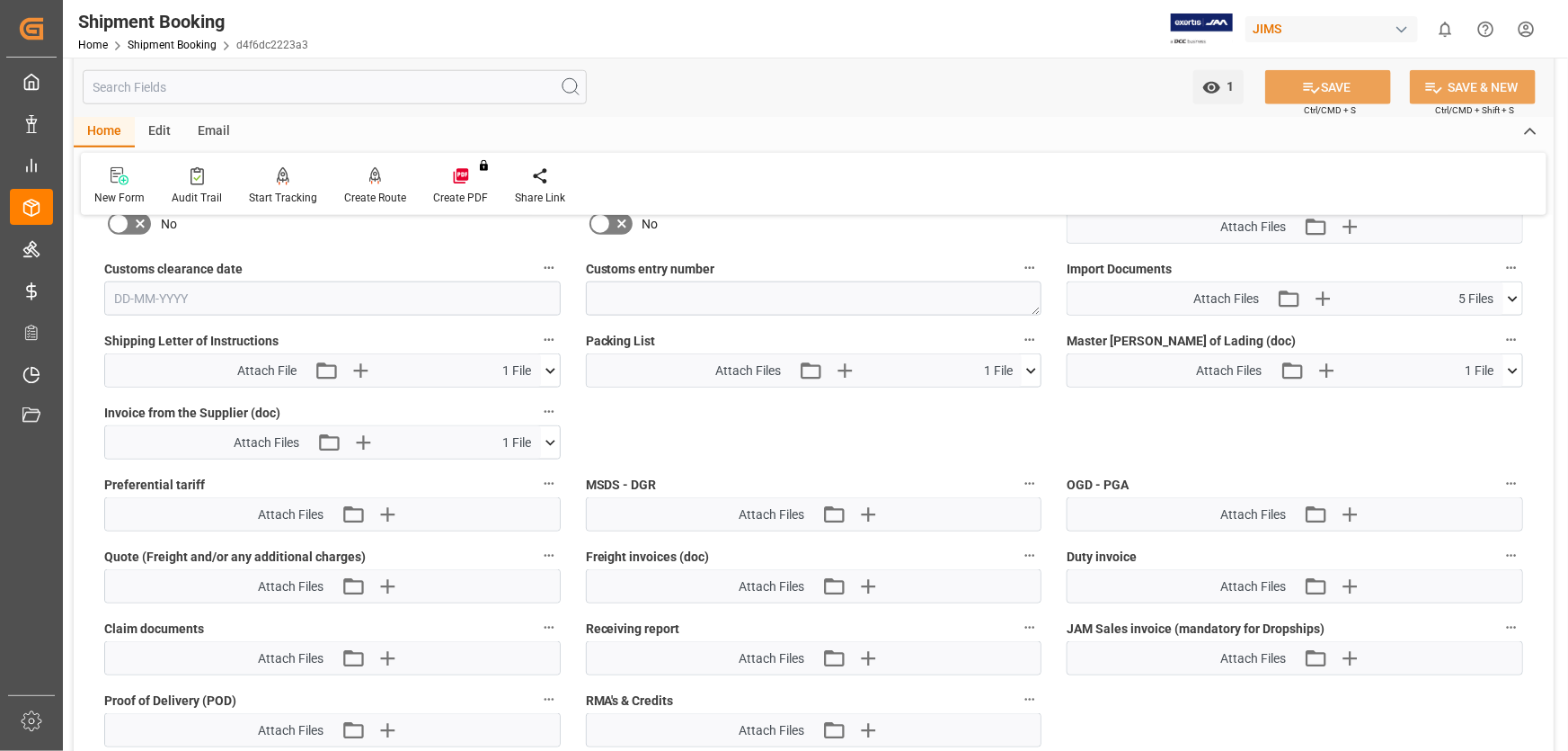
scroll to position [980, 0]
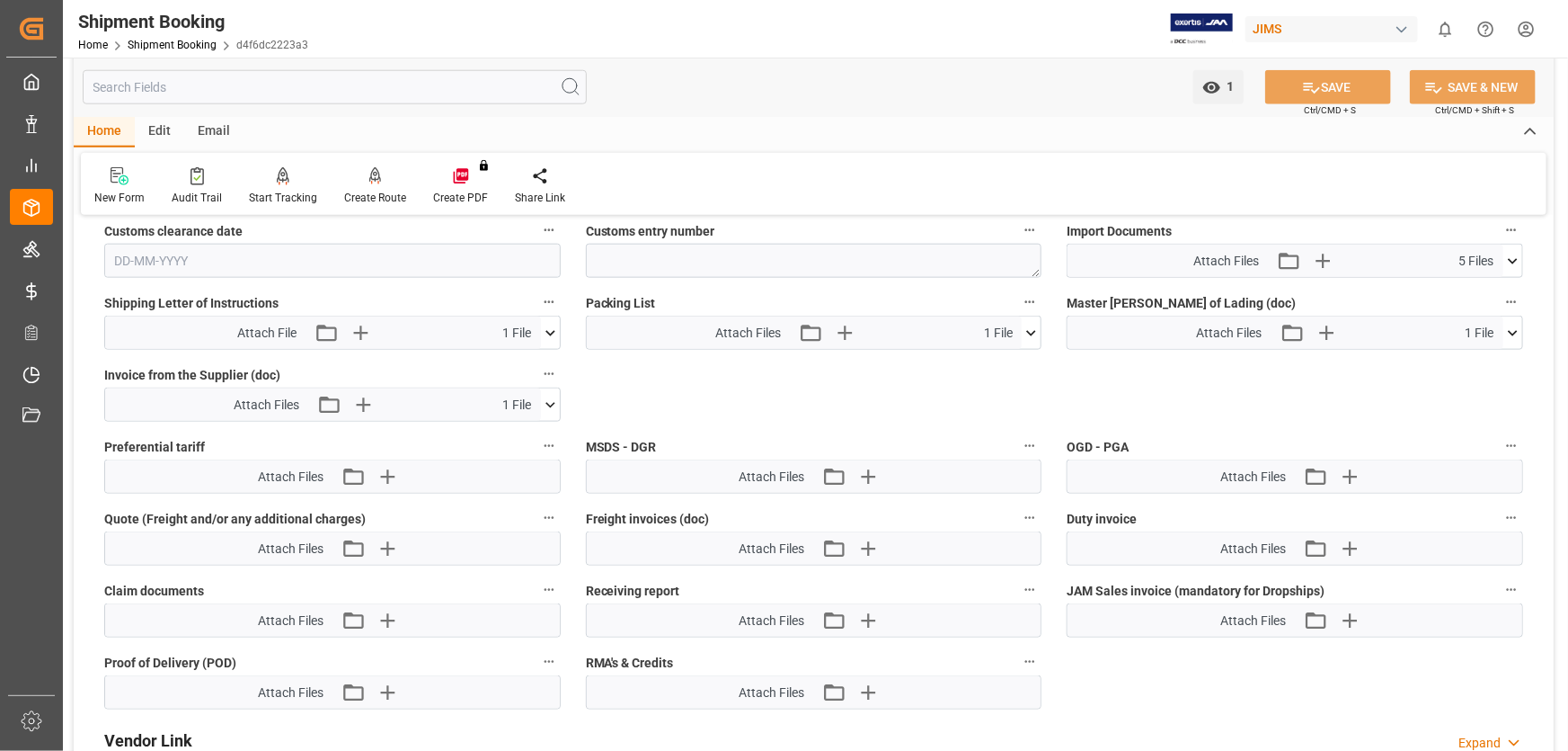
click at [548, 324] on icon at bounding box center [550, 333] width 19 height 19
click at [547, 396] on icon at bounding box center [550, 405] width 19 height 19
click at [510, 431] on icon at bounding box center [502, 439] width 15 height 15
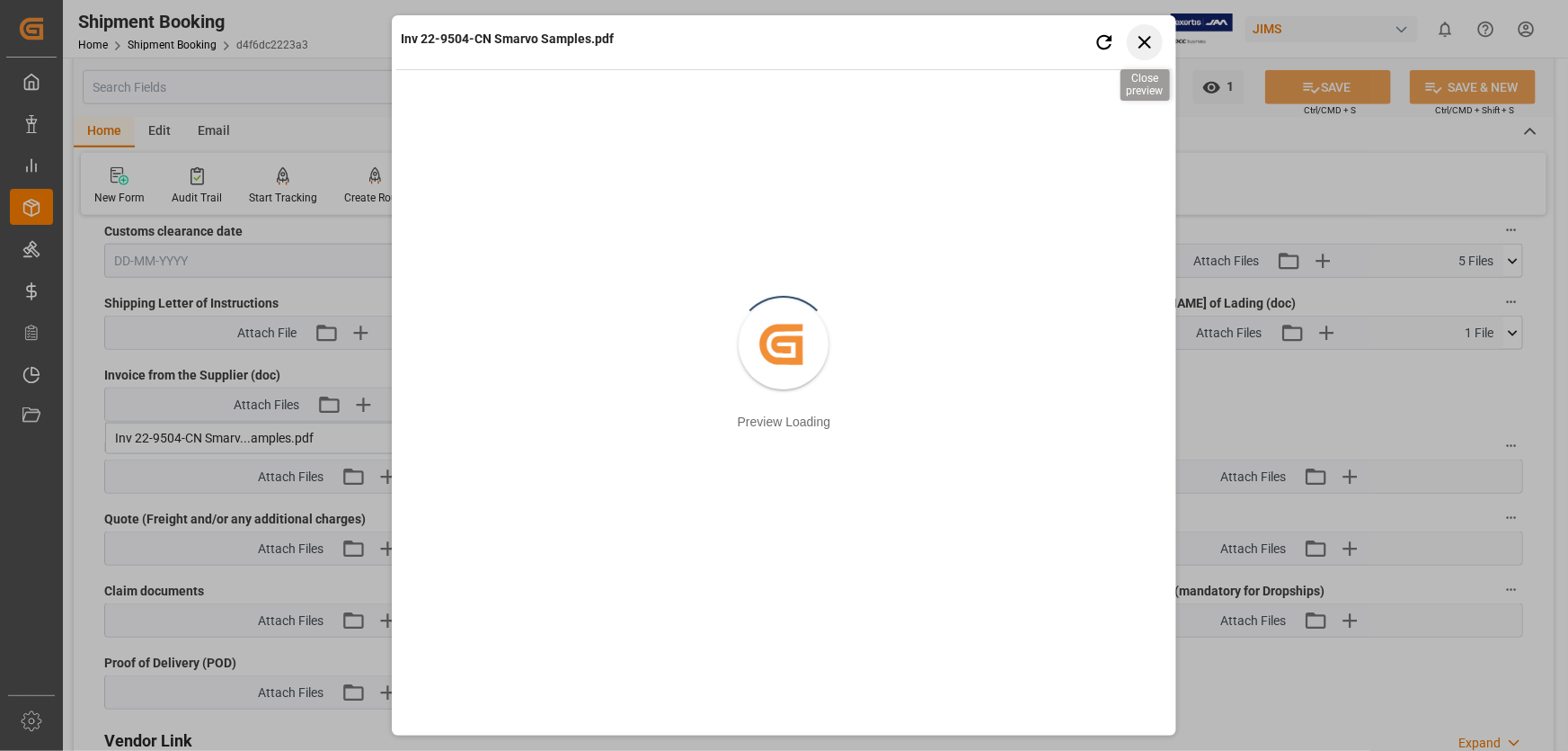
click at [1143, 45] on icon "button" at bounding box center [1144, 42] width 22 height 22
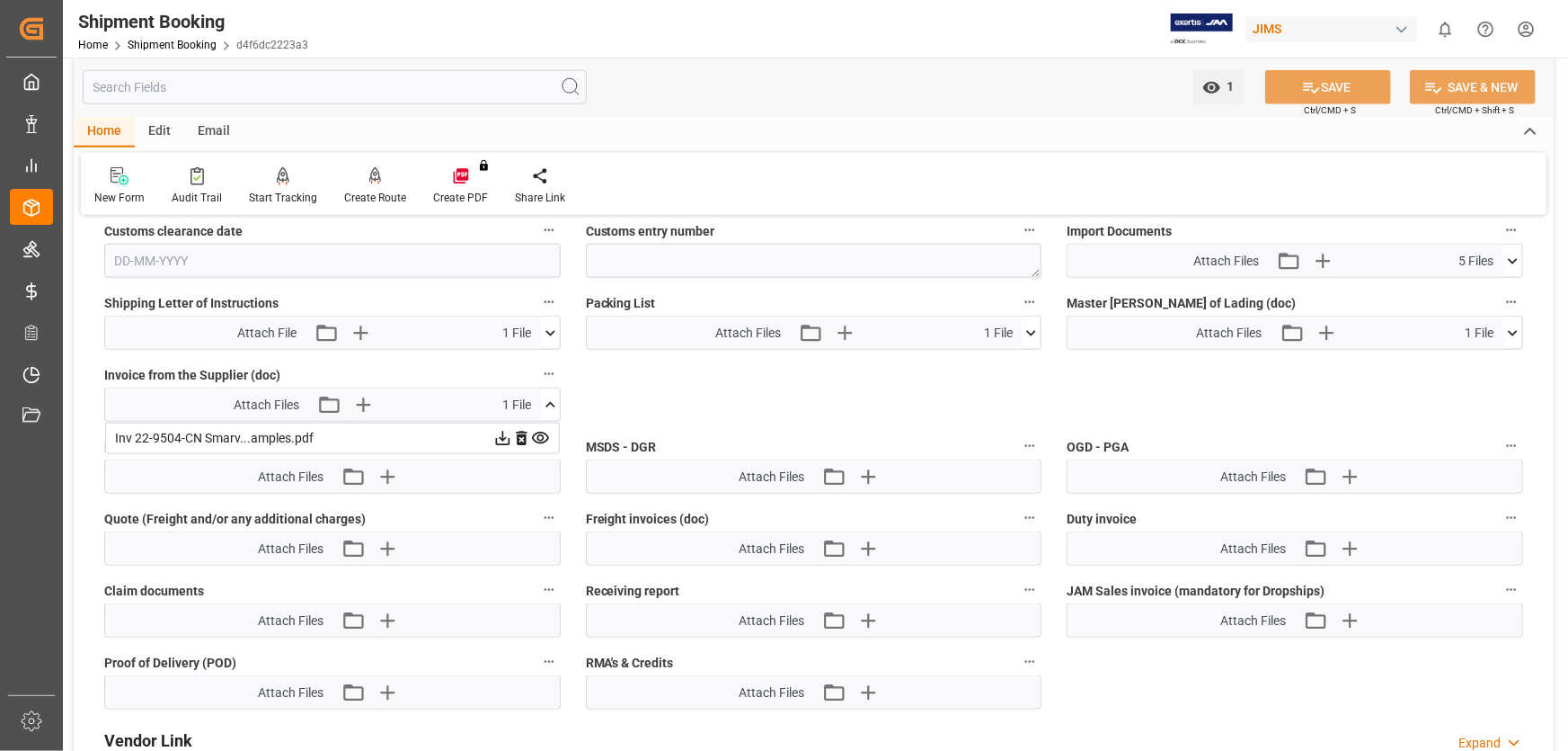
click at [499, 433] on icon at bounding box center [502, 439] width 15 height 15
